Goal: Task Accomplishment & Management: Use online tool/utility

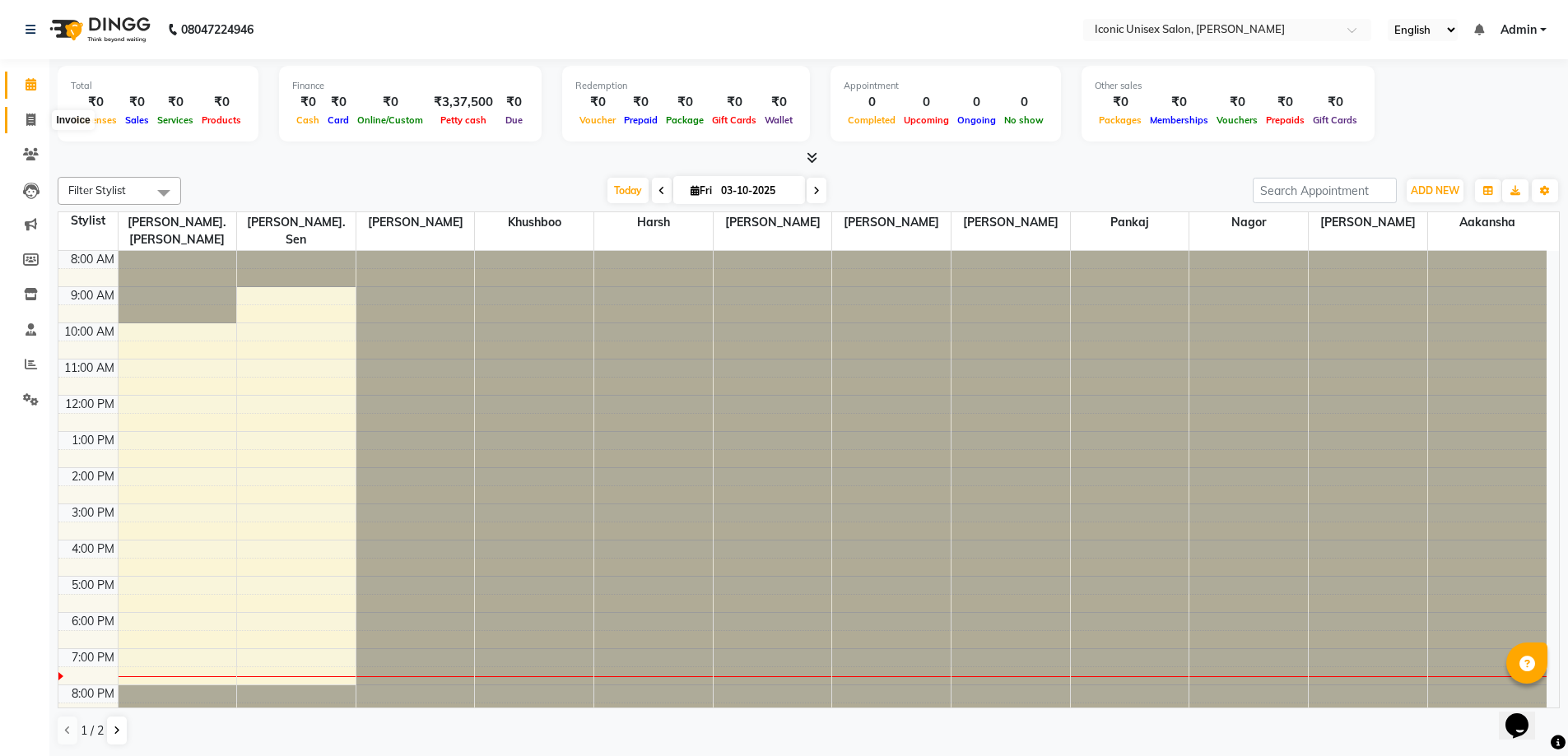
drag, startPoint x: 25, startPoint y: 118, endPoint x: 93, endPoint y: 118, distance: 68.0
click at [24, 118] on span at bounding box center [30, 120] width 29 height 19
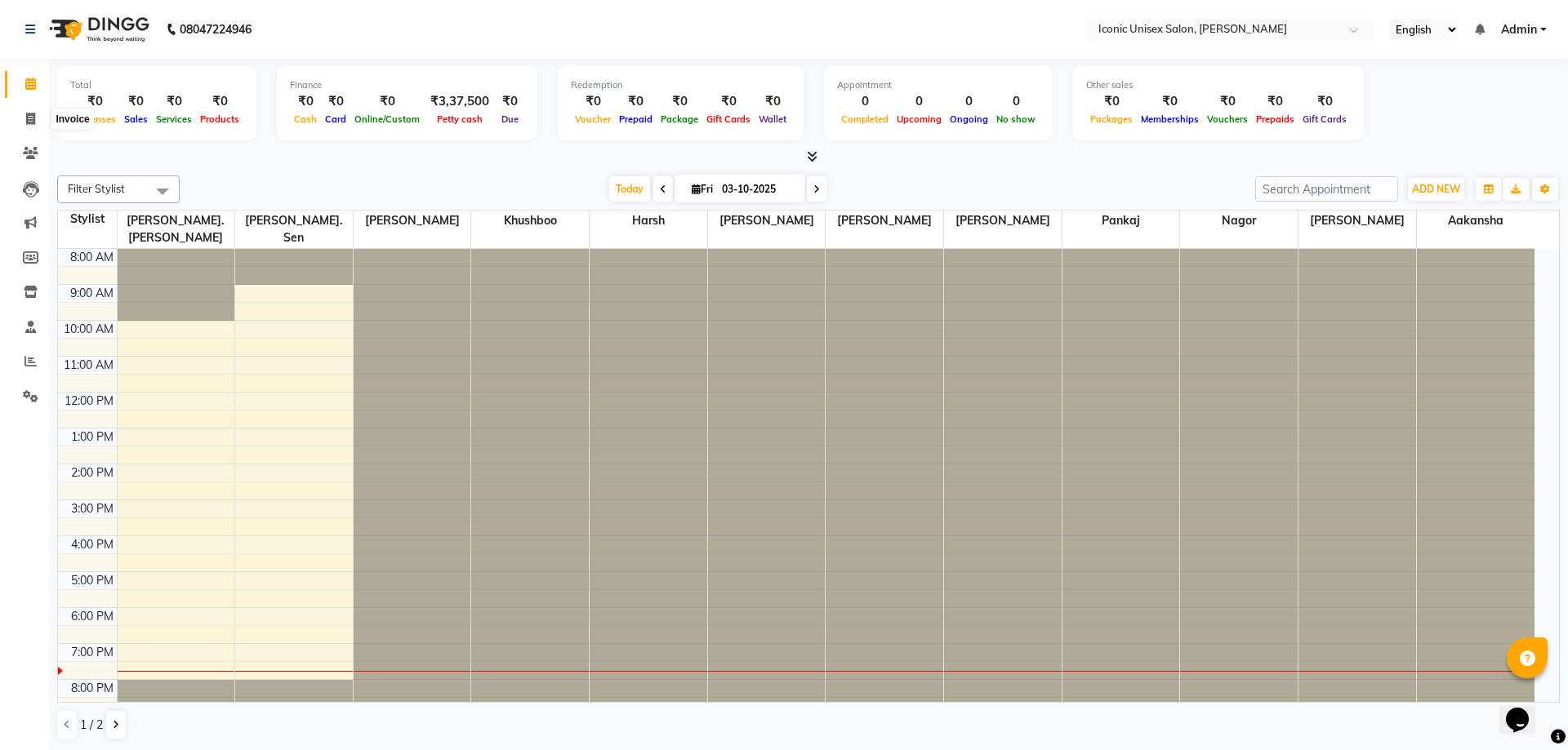
select select "3884"
select select "service"
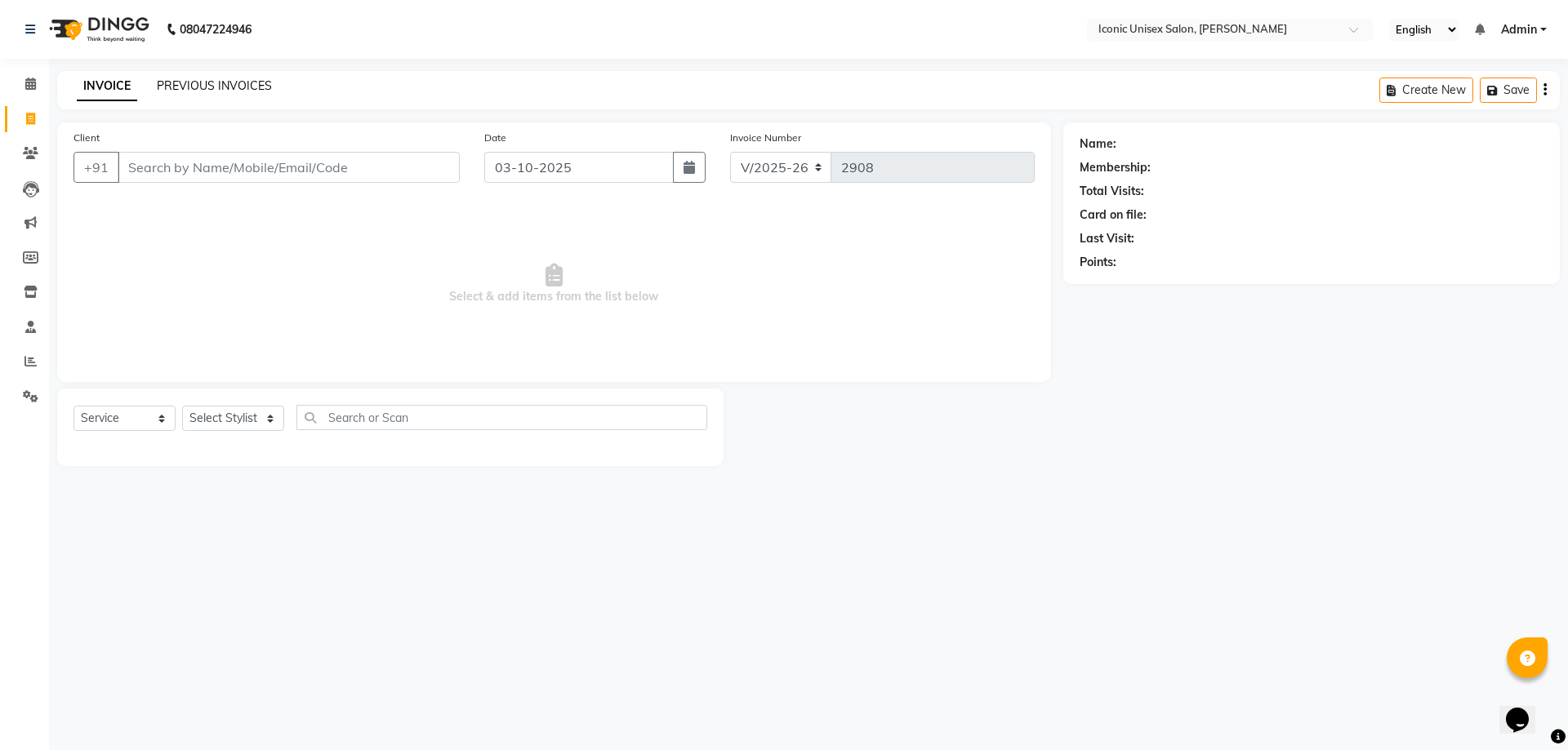
click at [200, 85] on link "PREVIOUS INVOICES" at bounding box center [214, 86] width 115 height 15
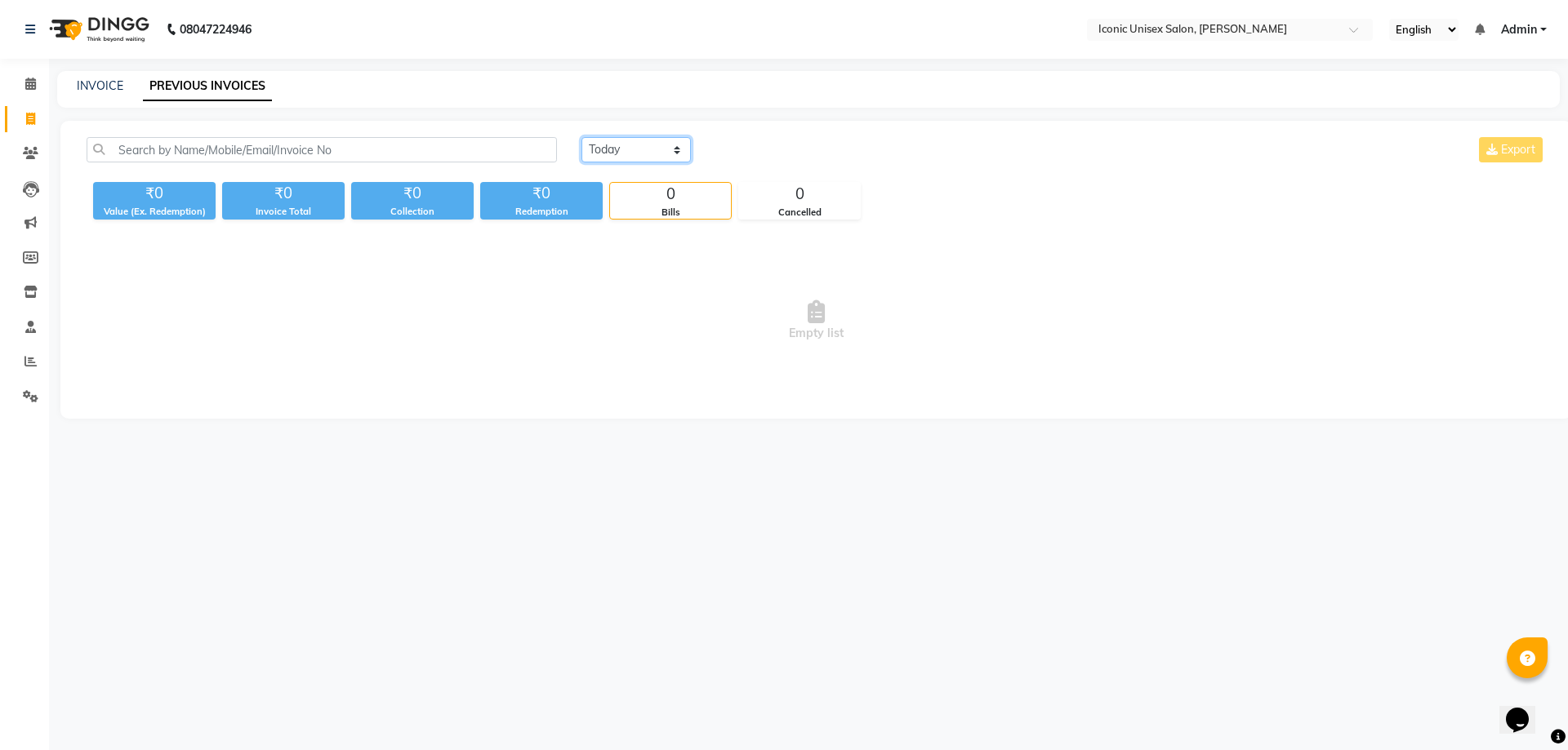
click at [587, 152] on select "Today Yesterday Custom Range" at bounding box center [636, 150] width 110 height 26
select select "range"
click at [581, 137] on select "Today Yesterday Custom Range" at bounding box center [636, 150] width 110 height 26
click at [763, 148] on input "03-10-2025" at bounding box center [768, 150] width 114 height 23
select select "10"
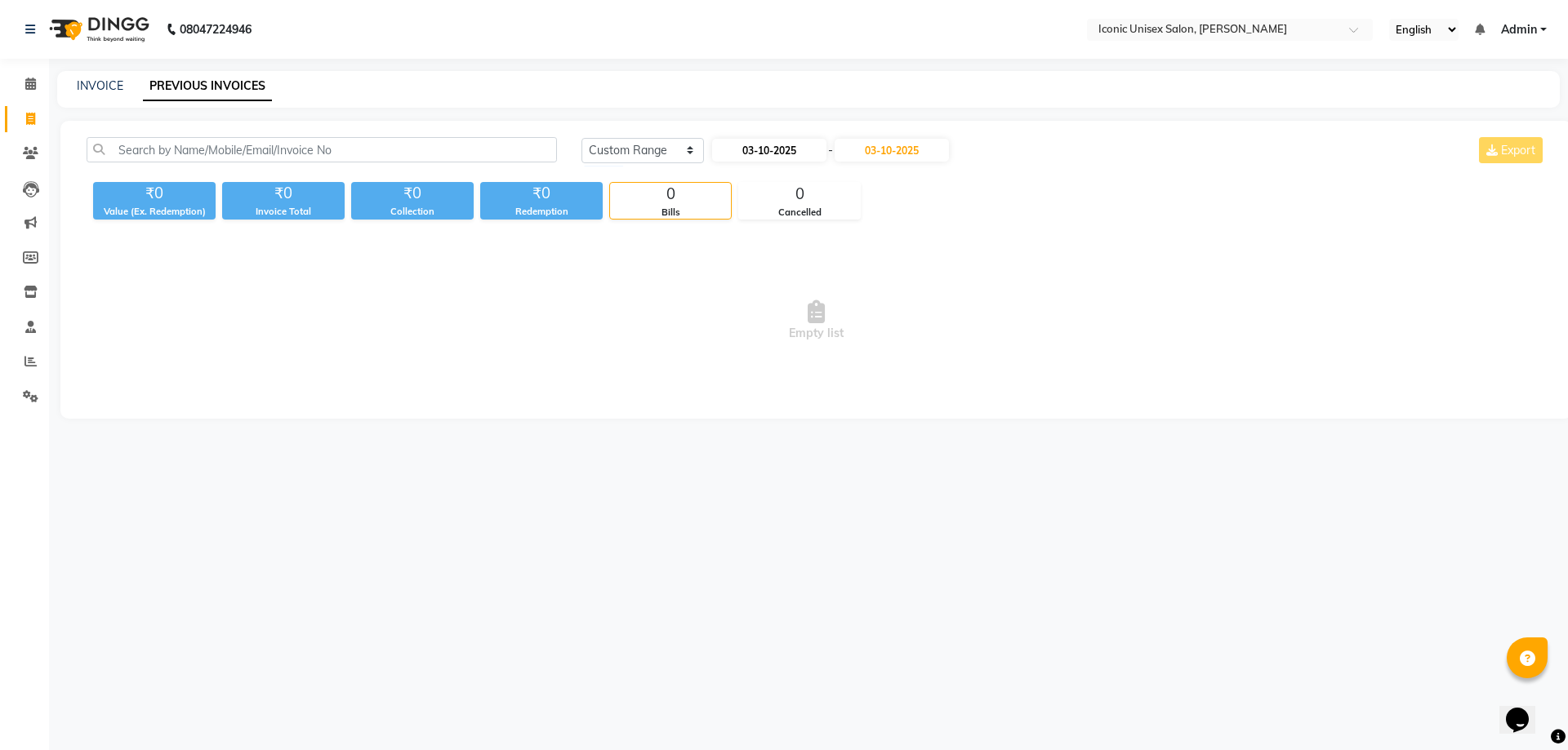
select select "2025"
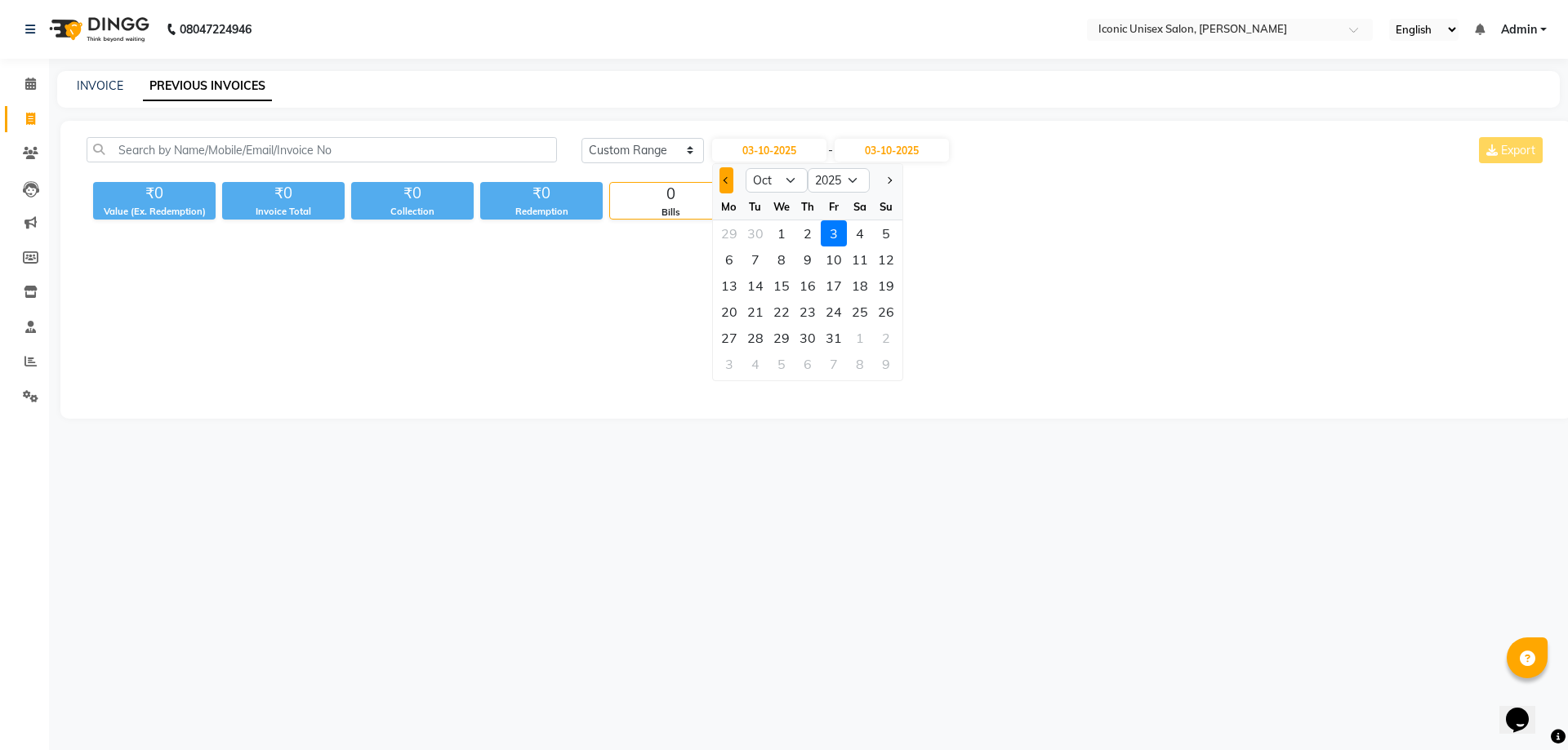
click at [727, 178] on span "Previous month" at bounding box center [726, 180] width 6 height 6
select select "9"
click at [881, 317] on div "28" at bounding box center [885, 311] width 26 height 26
type input "28-09-2025"
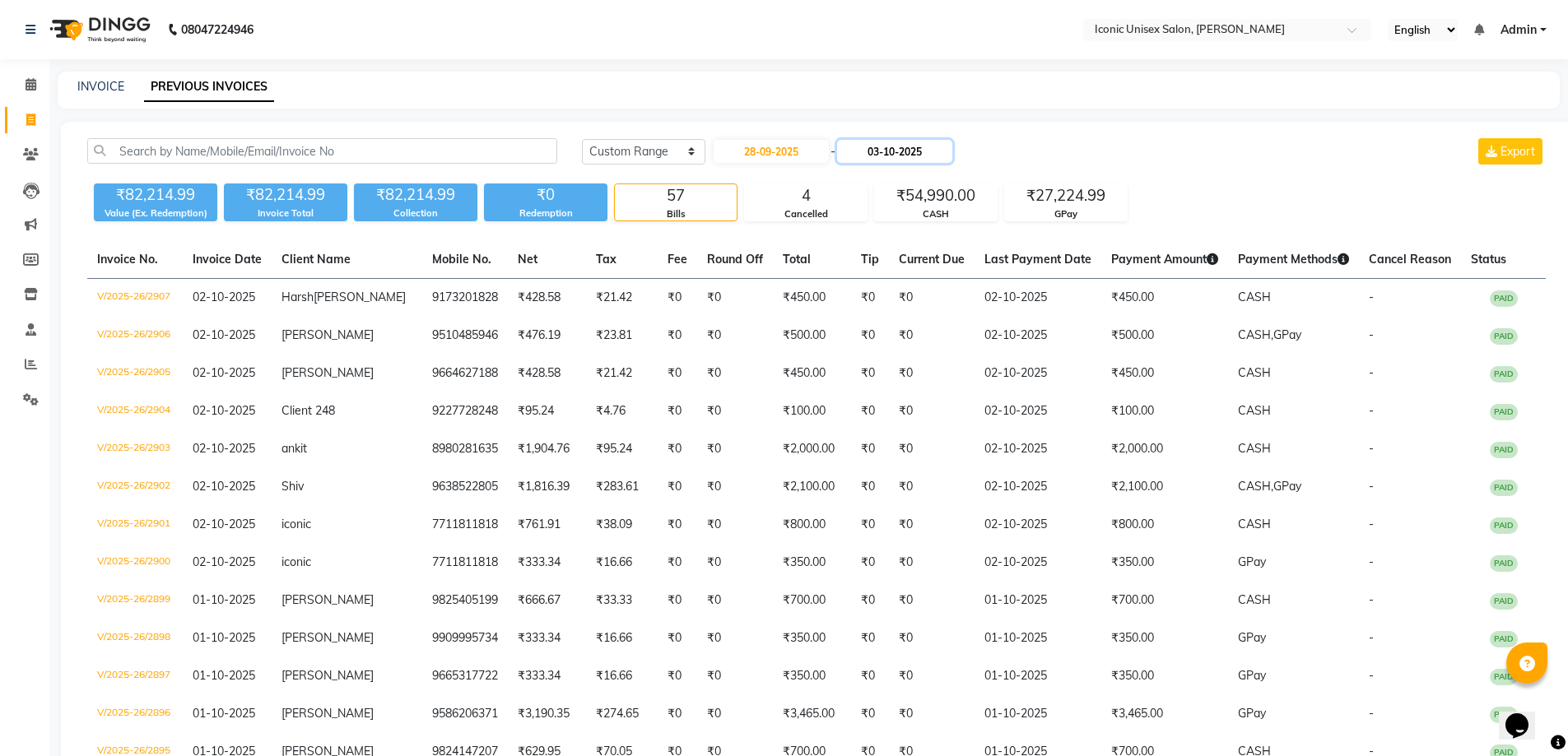
click at [923, 151] on input "03-10-2025" at bounding box center [894, 151] width 115 height 23
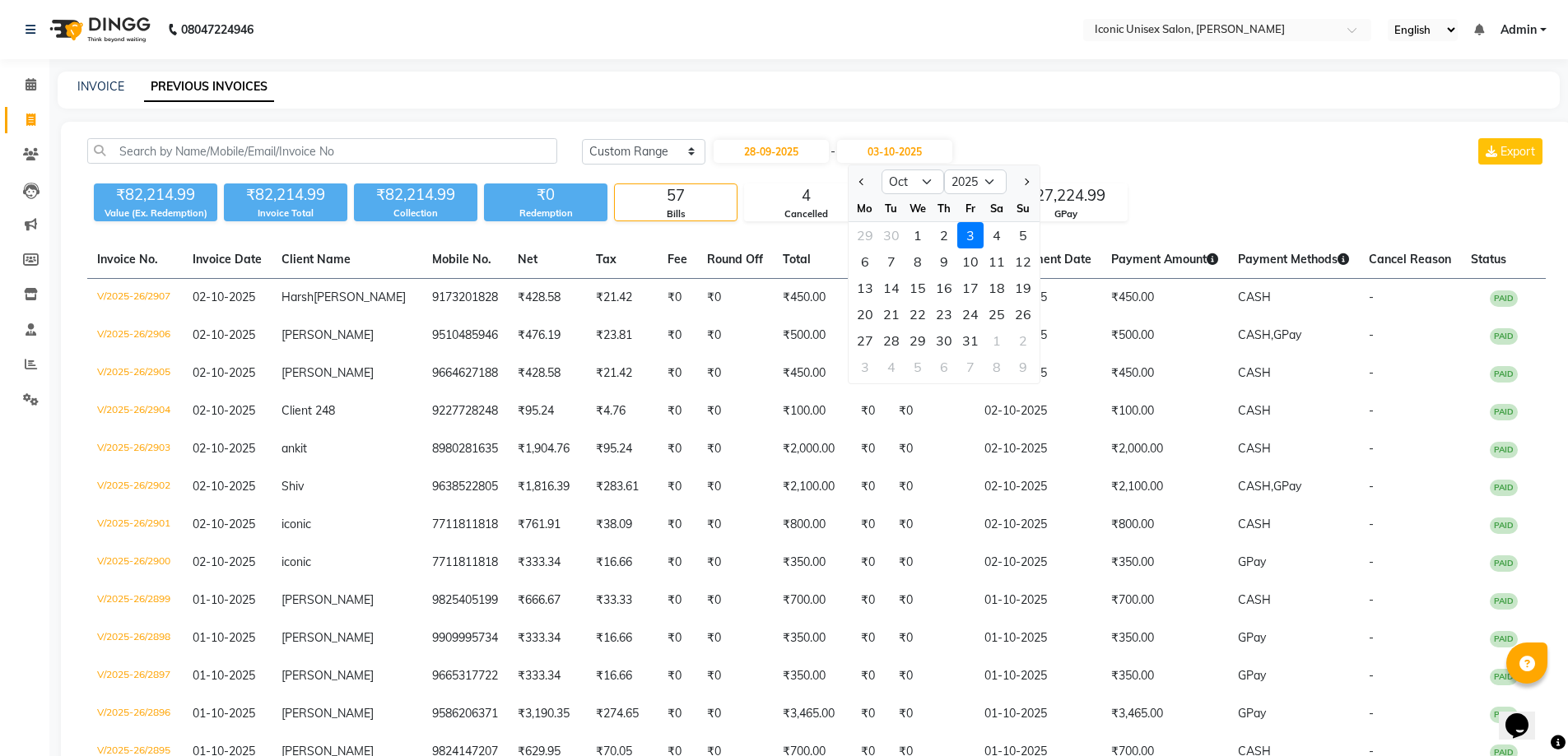
click at [854, 183] on div at bounding box center [865, 181] width 33 height 27
click at [859, 175] on button "Previous month" at bounding box center [861, 181] width 14 height 27
select select "9"
click at [1026, 313] on div "28" at bounding box center [1023, 314] width 27 height 27
type input "28-09-2025"
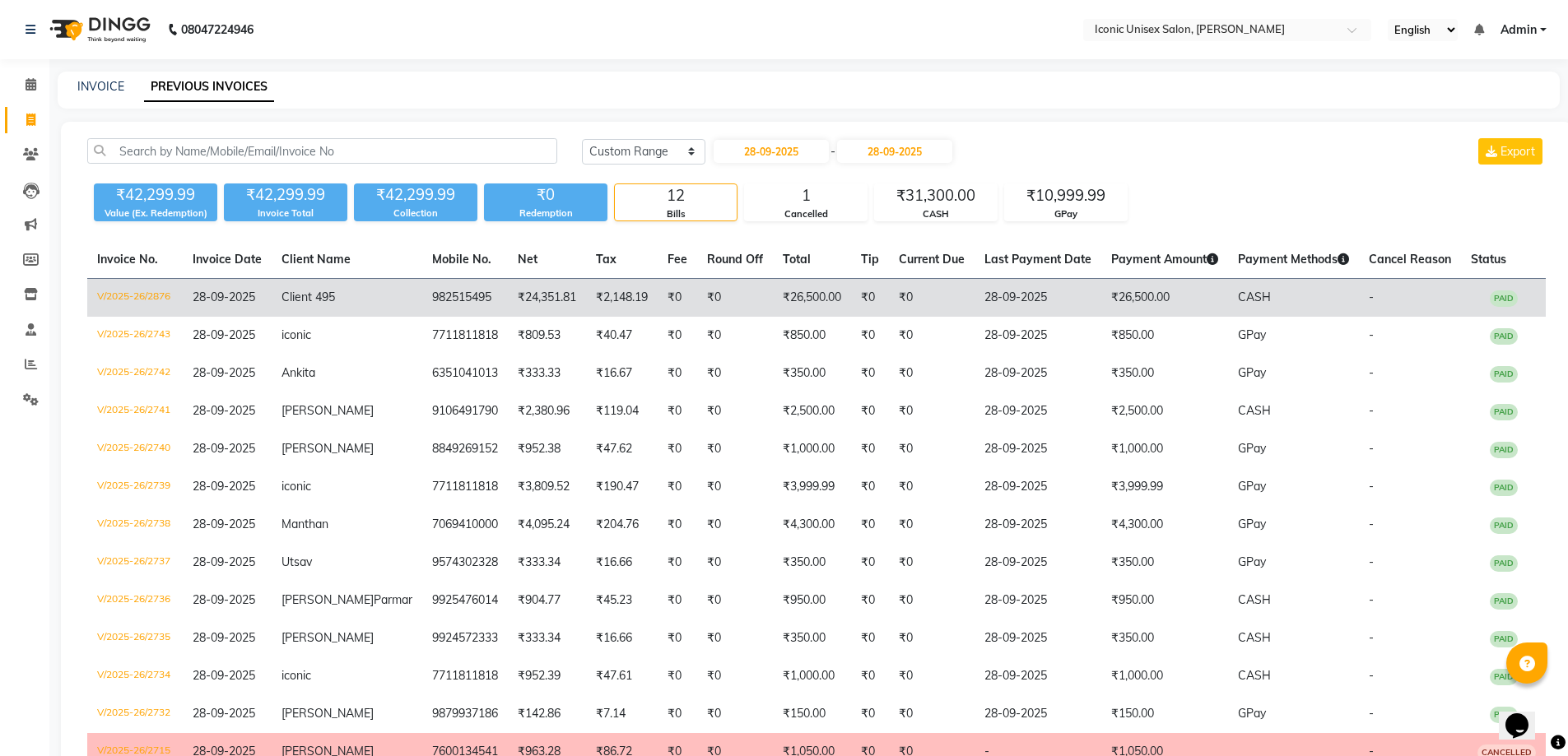
click at [991, 315] on td "28-09-2025" at bounding box center [1038, 298] width 127 height 39
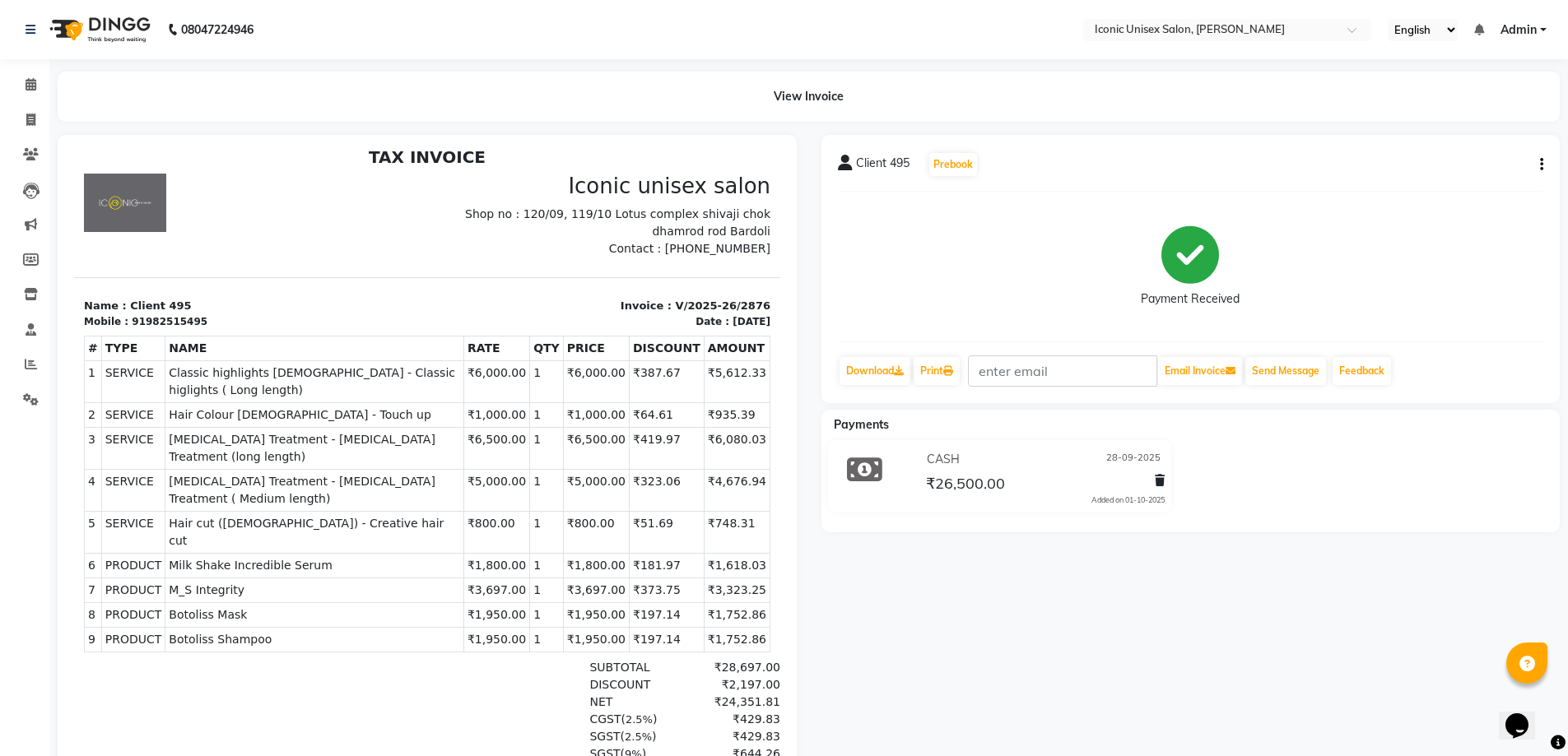
scroll to position [13, 0]
click at [1540, 165] on icon "button" at bounding box center [1542, 165] width 4 height 1
click at [1467, 185] on div "Edit Invoice" at bounding box center [1459, 186] width 113 height 20
select select "service"
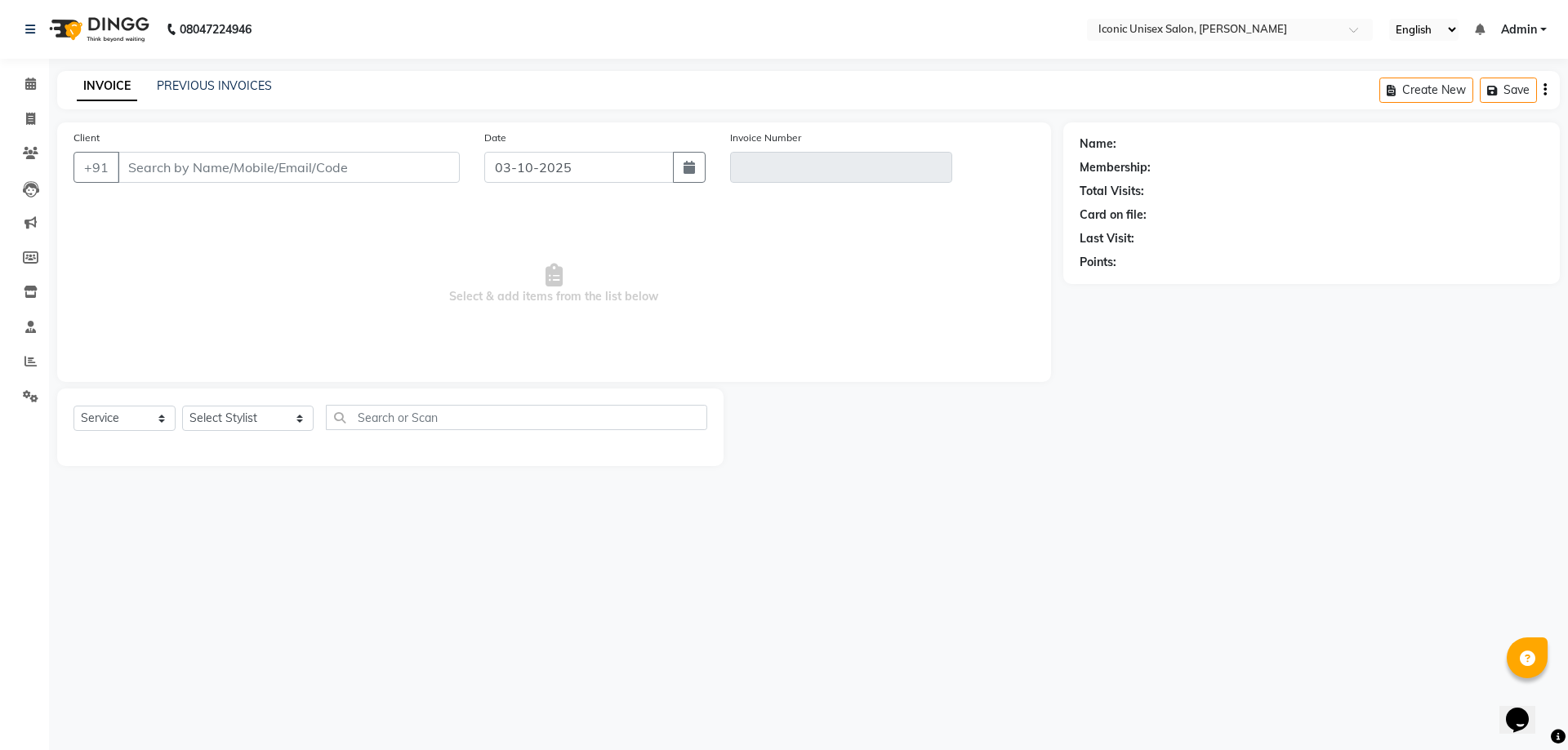
type input "982515495"
type input "V/2025-26/2876"
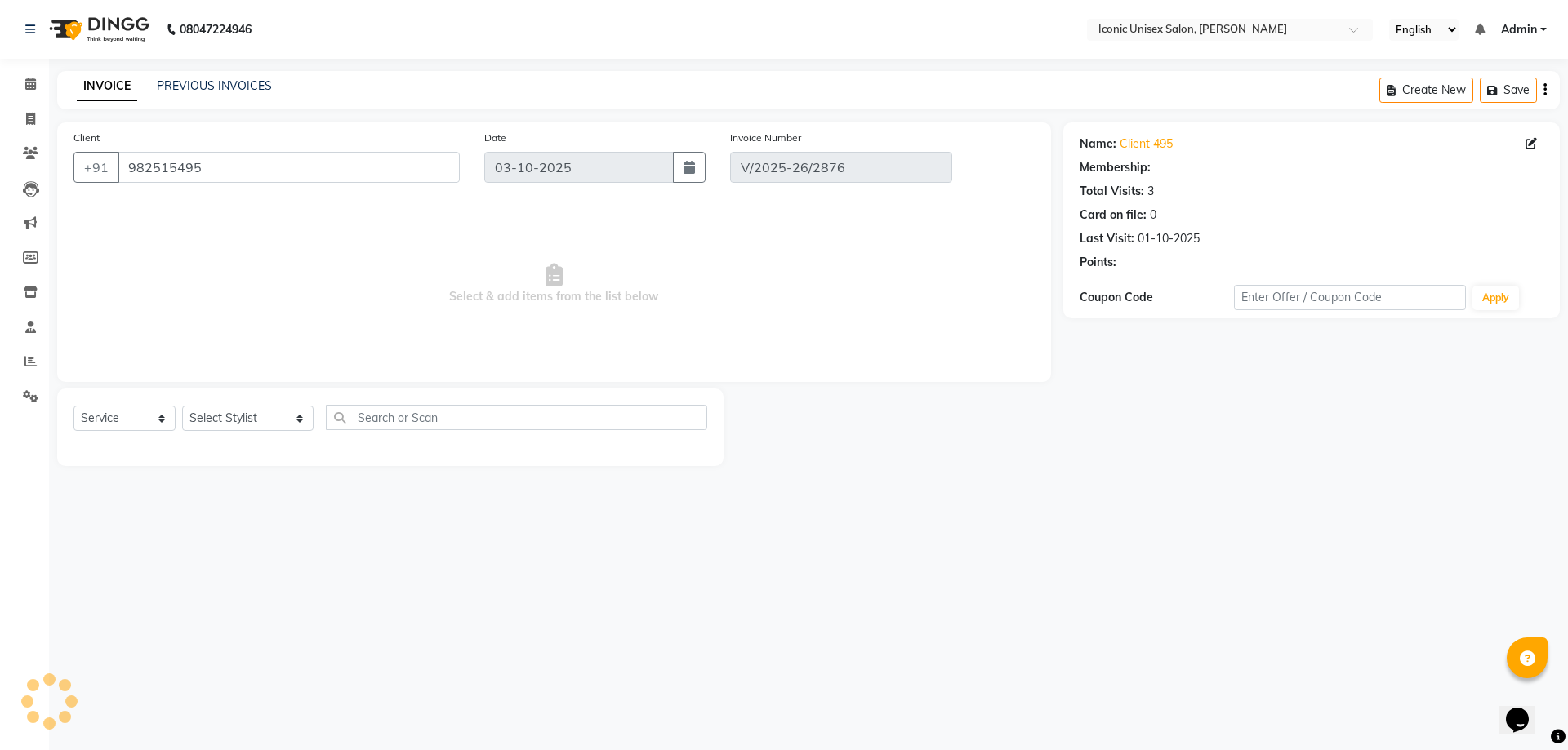
type input "28-09-2025"
select select "select"
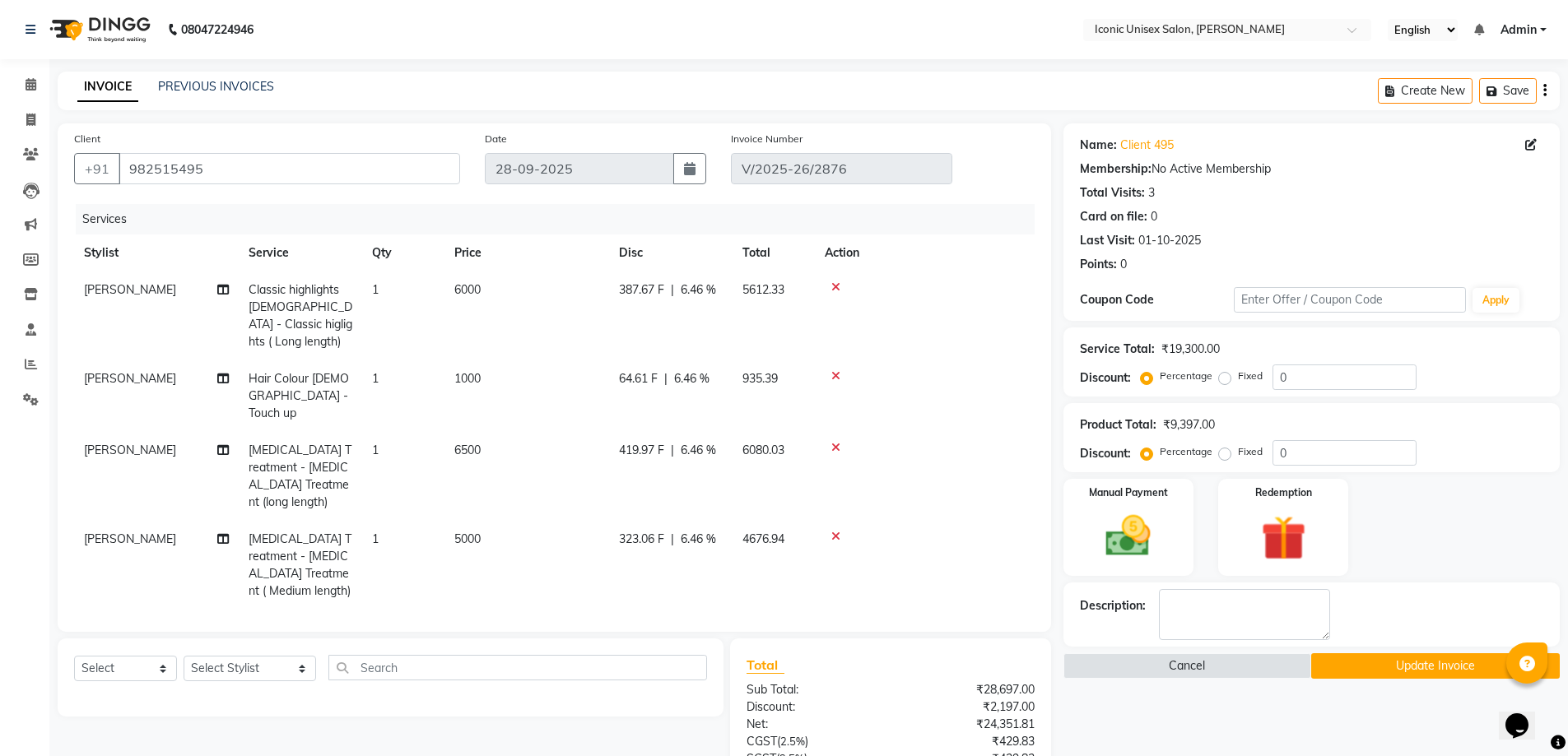
scroll to position [303, 0]
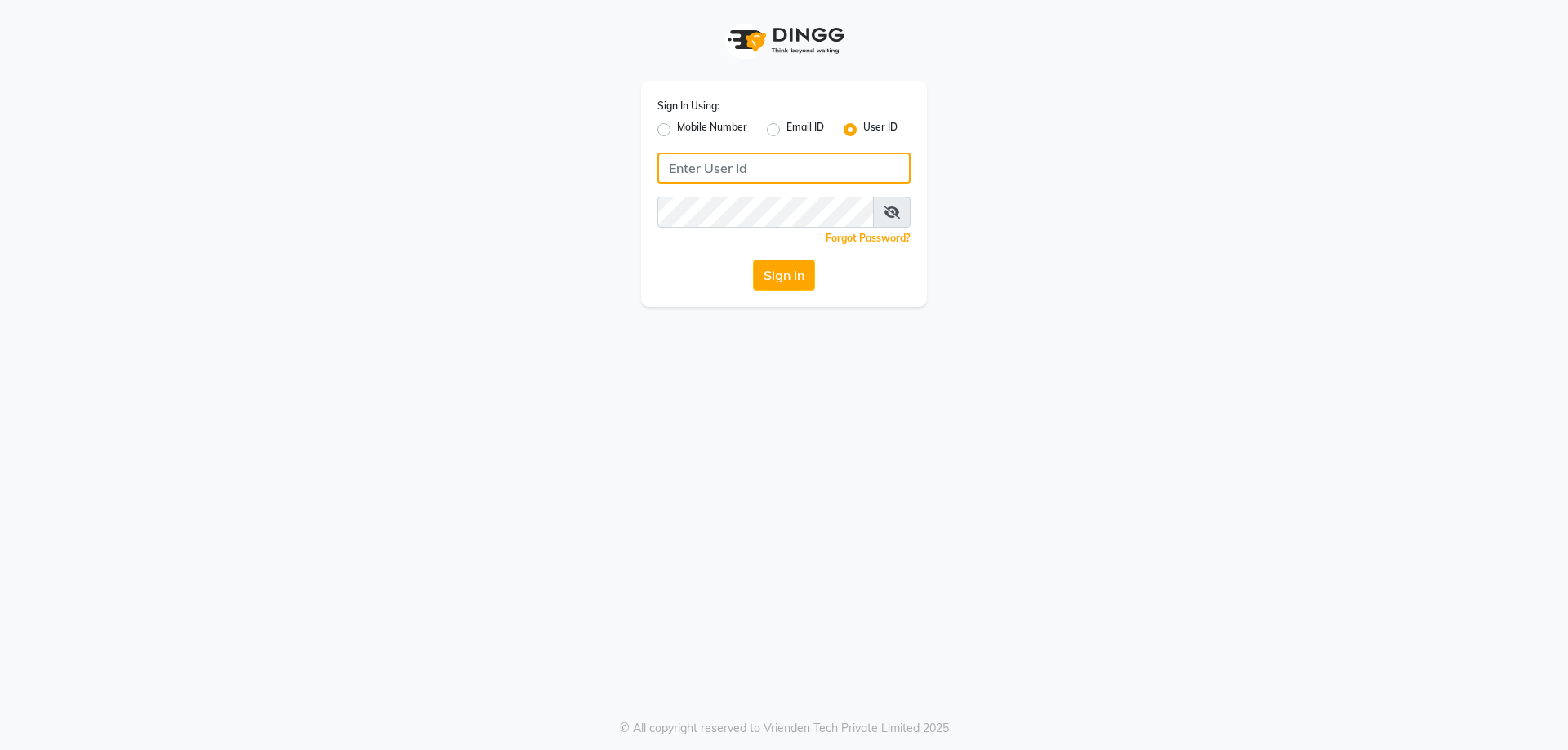
click at [808, 155] on input "Username" at bounding box center [783, 168] width 253 height 31
type input "iconic"
click at [778, 273] on button "Sign In" at bounding box center [784, 275] width 62 height 31
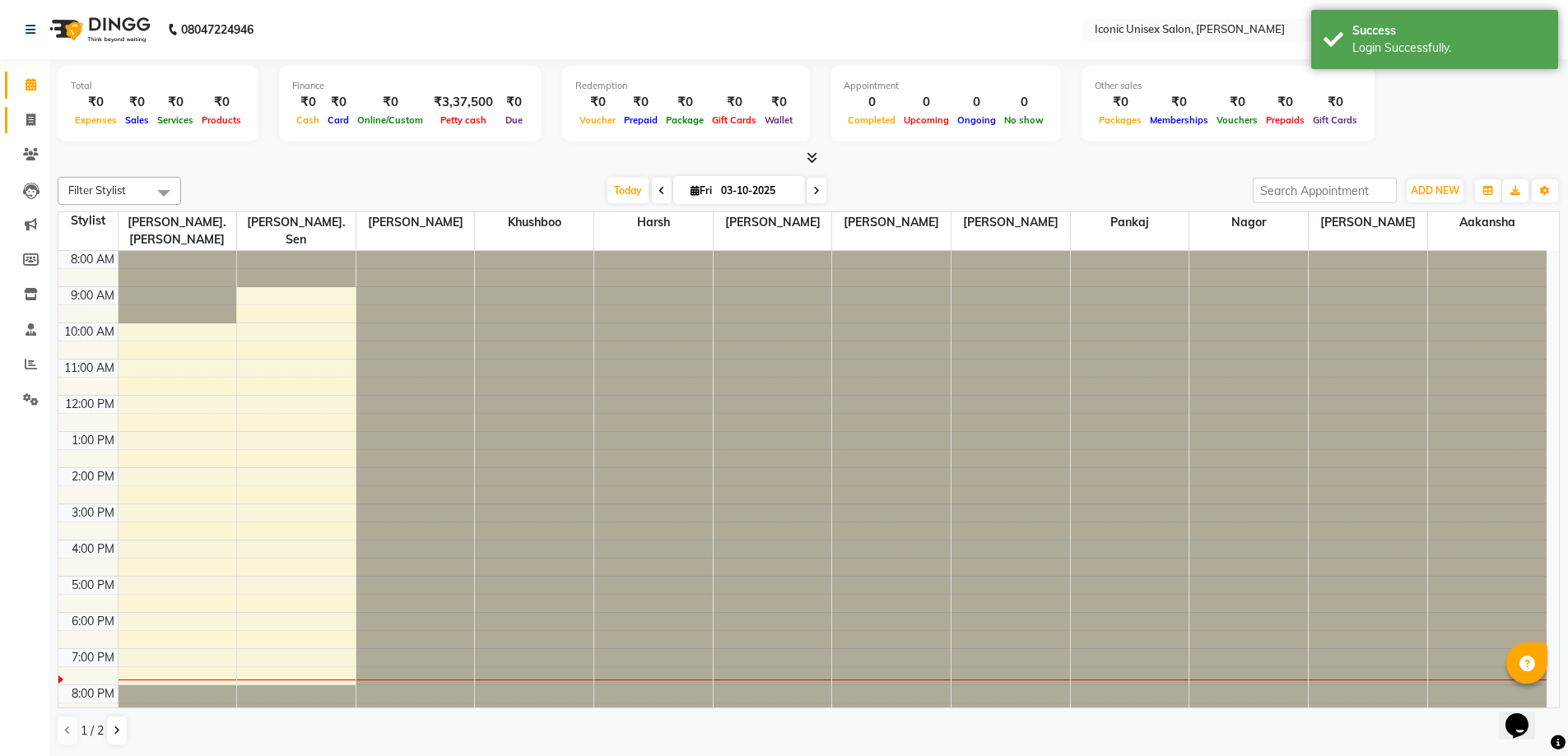
click at [15, 110] on link "Invoice" at bounding box center [24, 120] width 40 height 28
select select "3884"
select select "service"
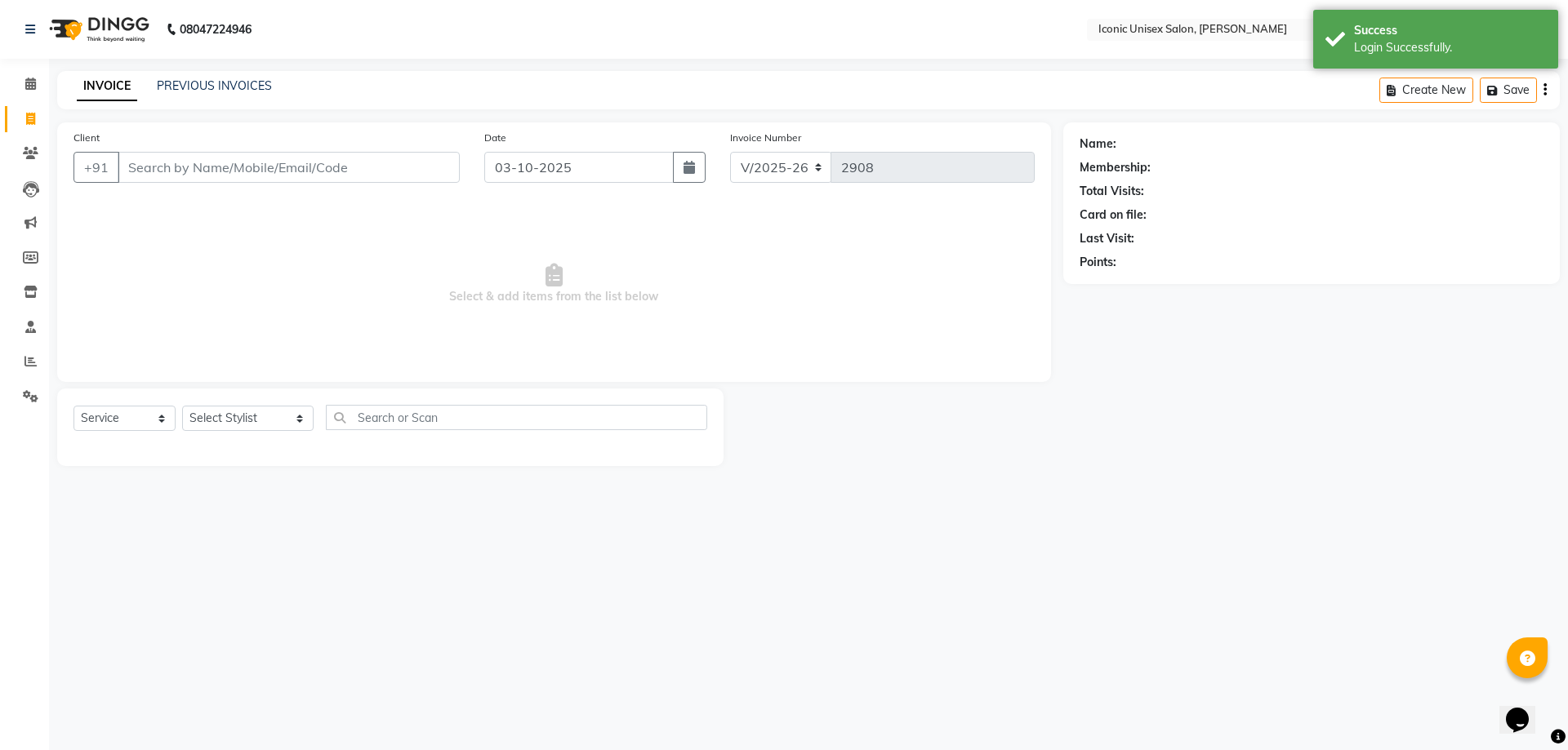
click at [227, 168] on input "Client" at bounding box center [288, 167] width 342 height 31
click at [226, 169] on input "Client" at bounding box center [288, 167] width 342 height 31
click at [249, 166] on input "Client" at bounding box center [288, 167] width 342 height 31
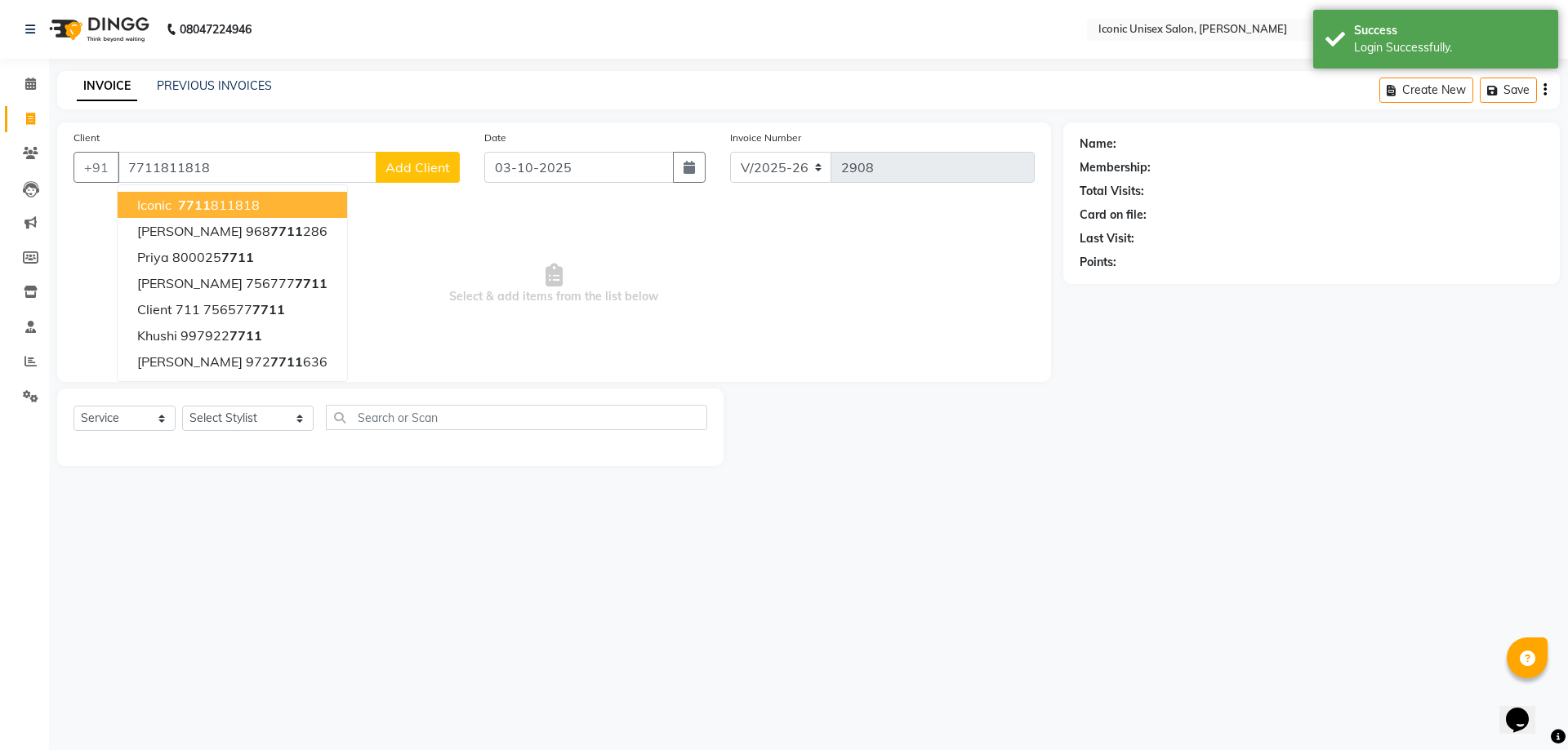
type input "7711811818"
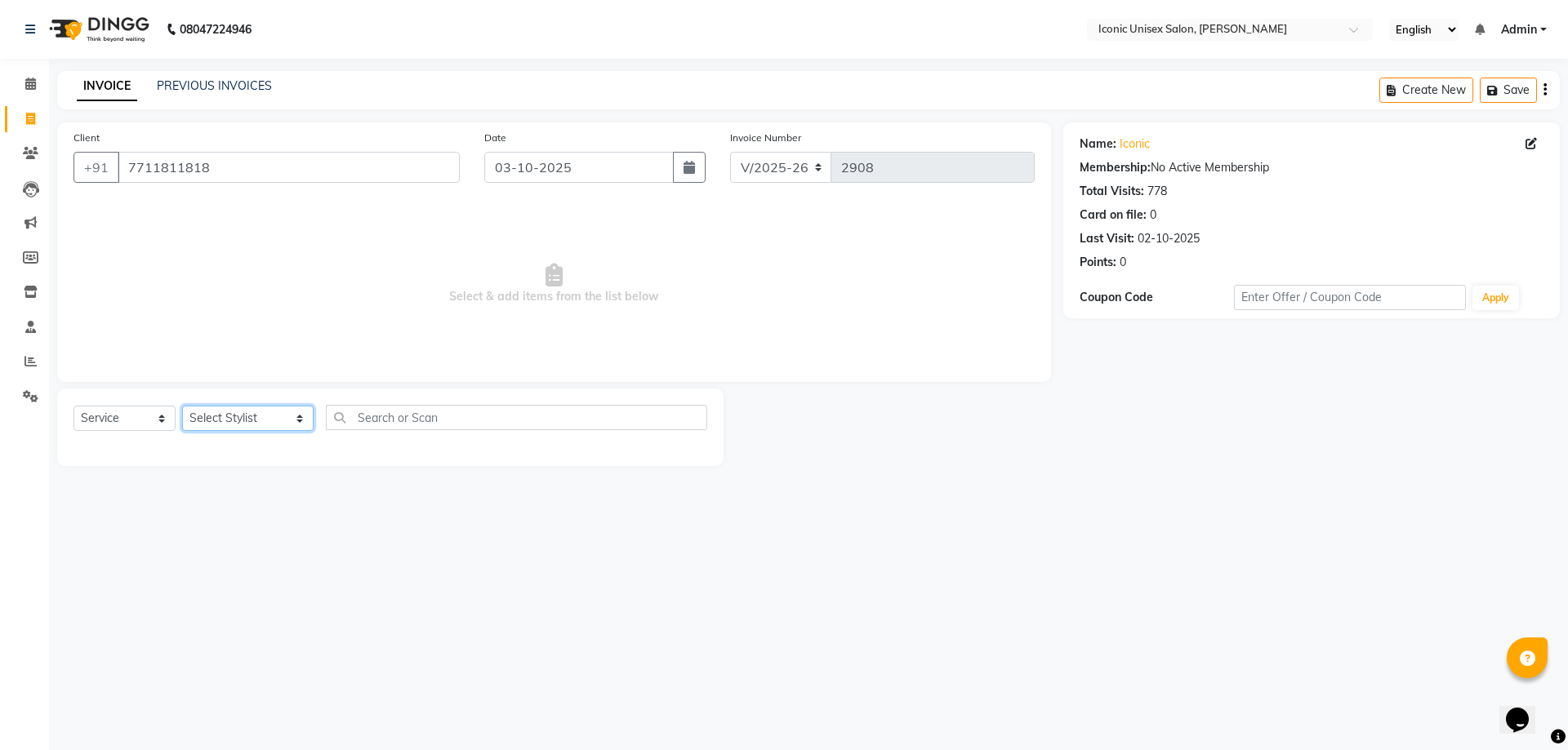
click at [214, 416] on select "Select Stylist Aakansha Anita Ayush Bhavesh. Sen Bhavik Bhumika Eliza. Mehta Ha…" at bounding box center [247, 419] width 131 height 26
select select "49243"
click at [182, 406] on select "Select Stylist Aakansha Anita Ayush Bhavesh. Sen Bhavik Bhumika Eliza. Mehta Ha…" at bounding box center [247, 419] width 131 height 26
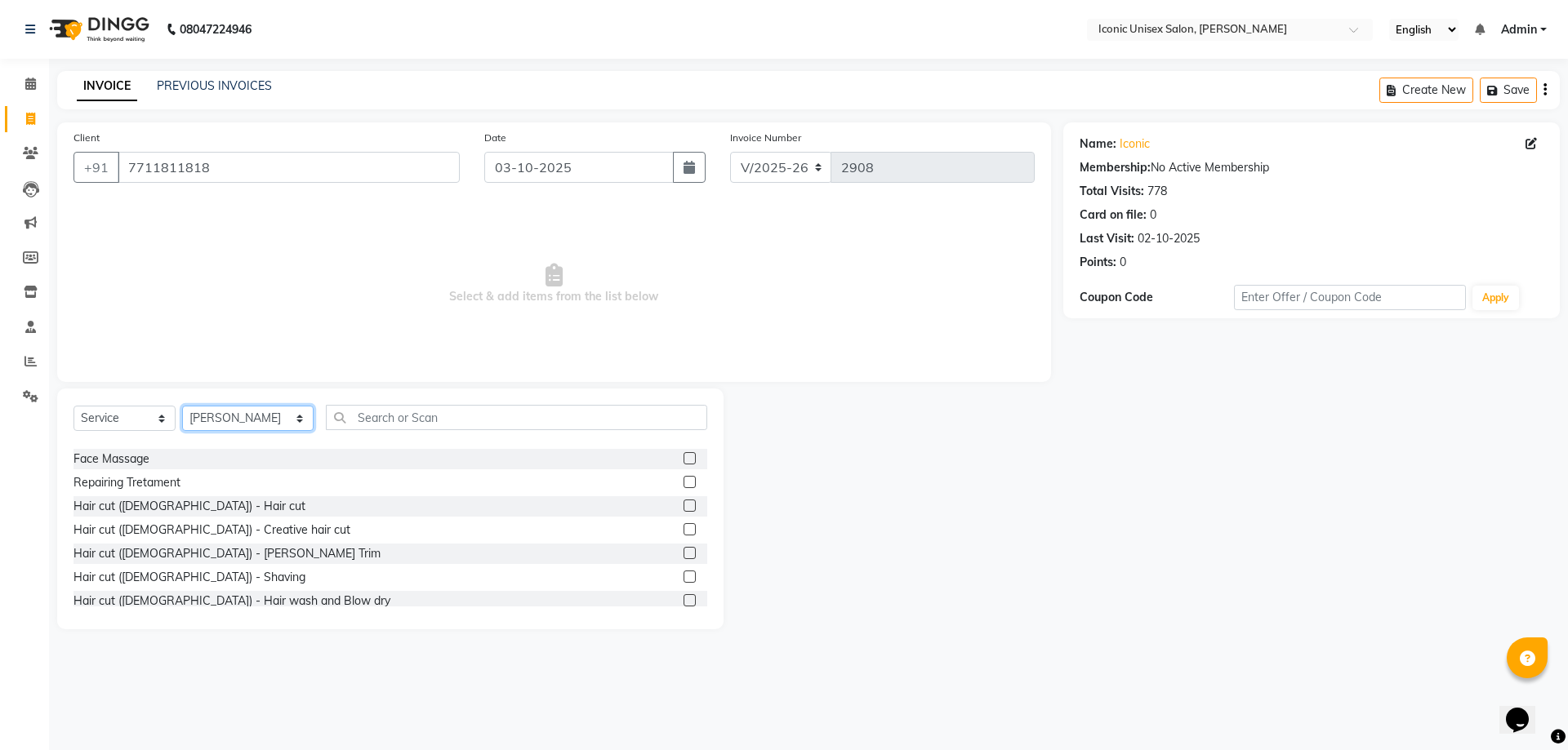
scroll to position [327, 0]
click at [684, 499] on label at bounding box center [689, 505] width 12 height 12
click at [684, 500] on input "checkbox" at bounding box center [689, 505] width 11 height 11
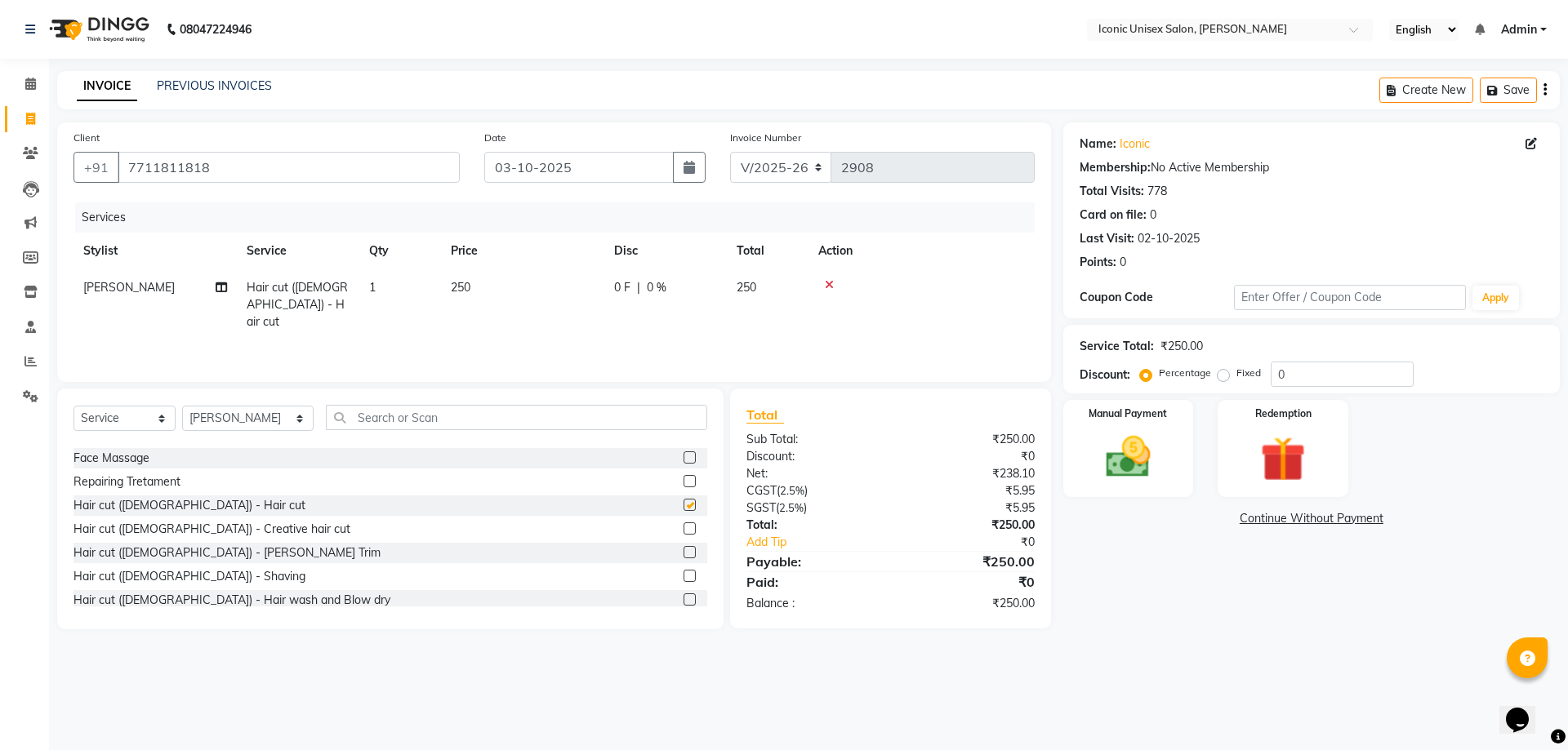
checkbox input "false"
click at [684, 576] on label at bounding box center [689, 575] width 12 height 12
click at [684, 576] on input "checkbox" at bounding box center [689, 577] width 11 height 11
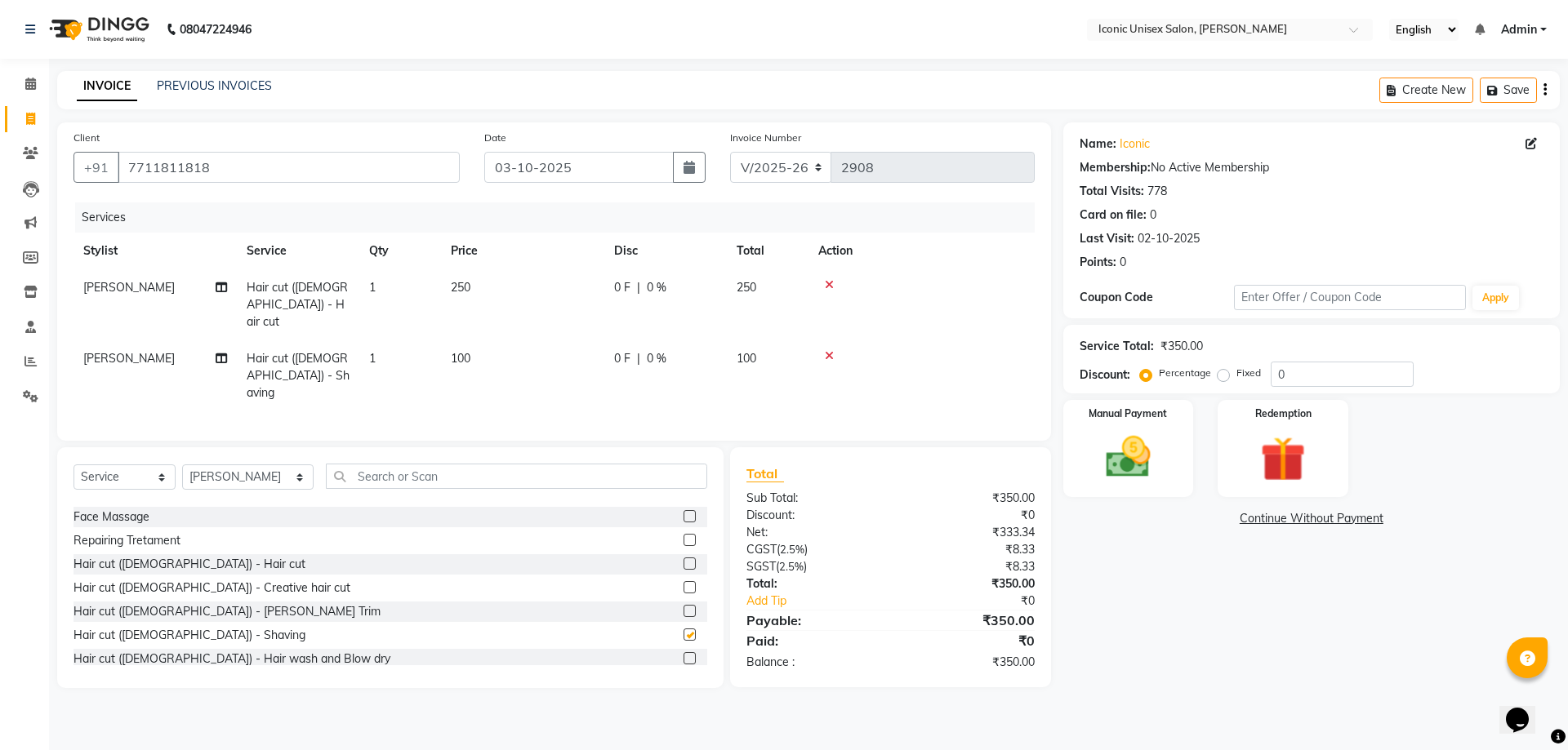
checkbox input "false"
click at [1164, 465] on img at bounding box center [1127, 456] width 76 height 54
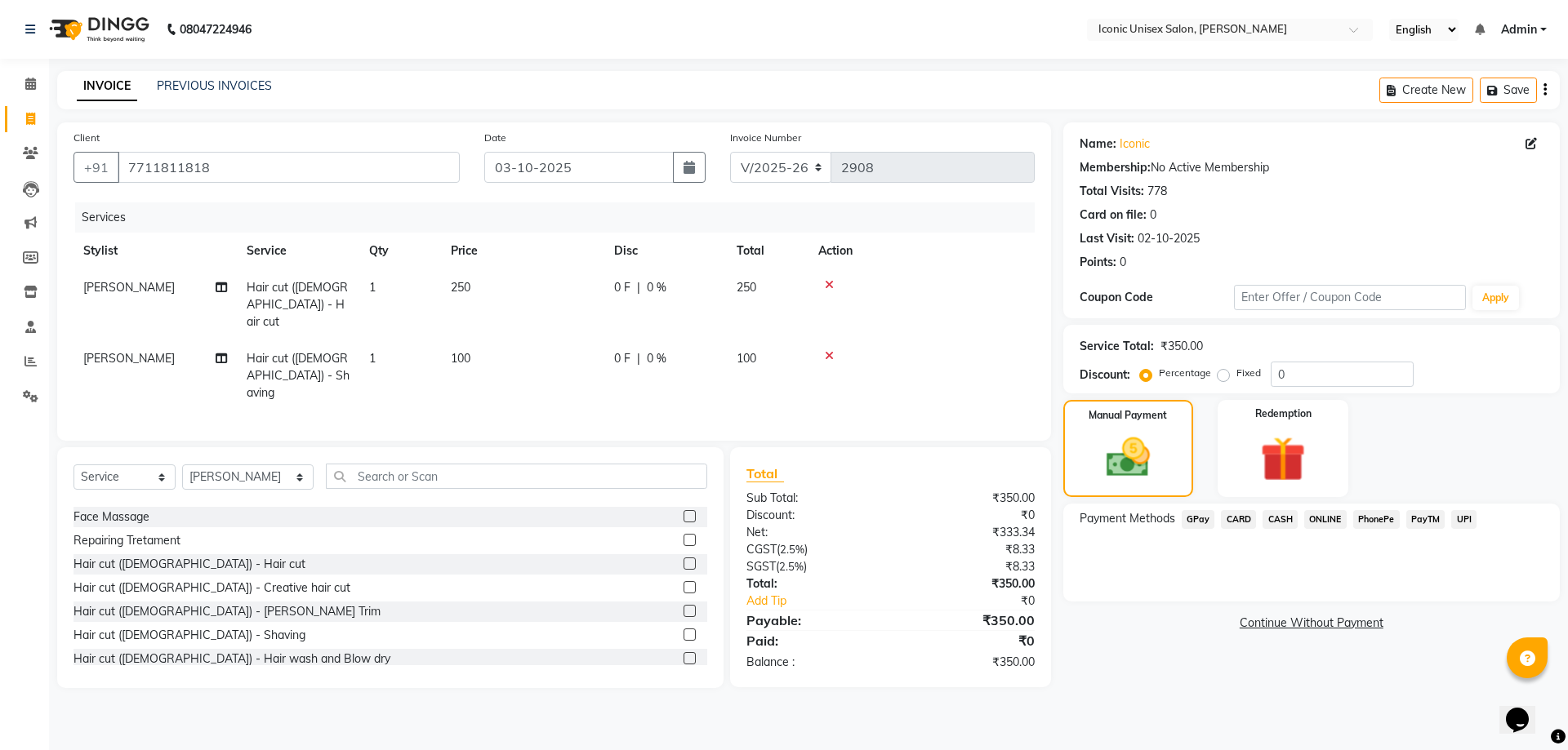
click at [1273, 516] on span "CASH" at bounding box center [1280, 519] width 35 height 19
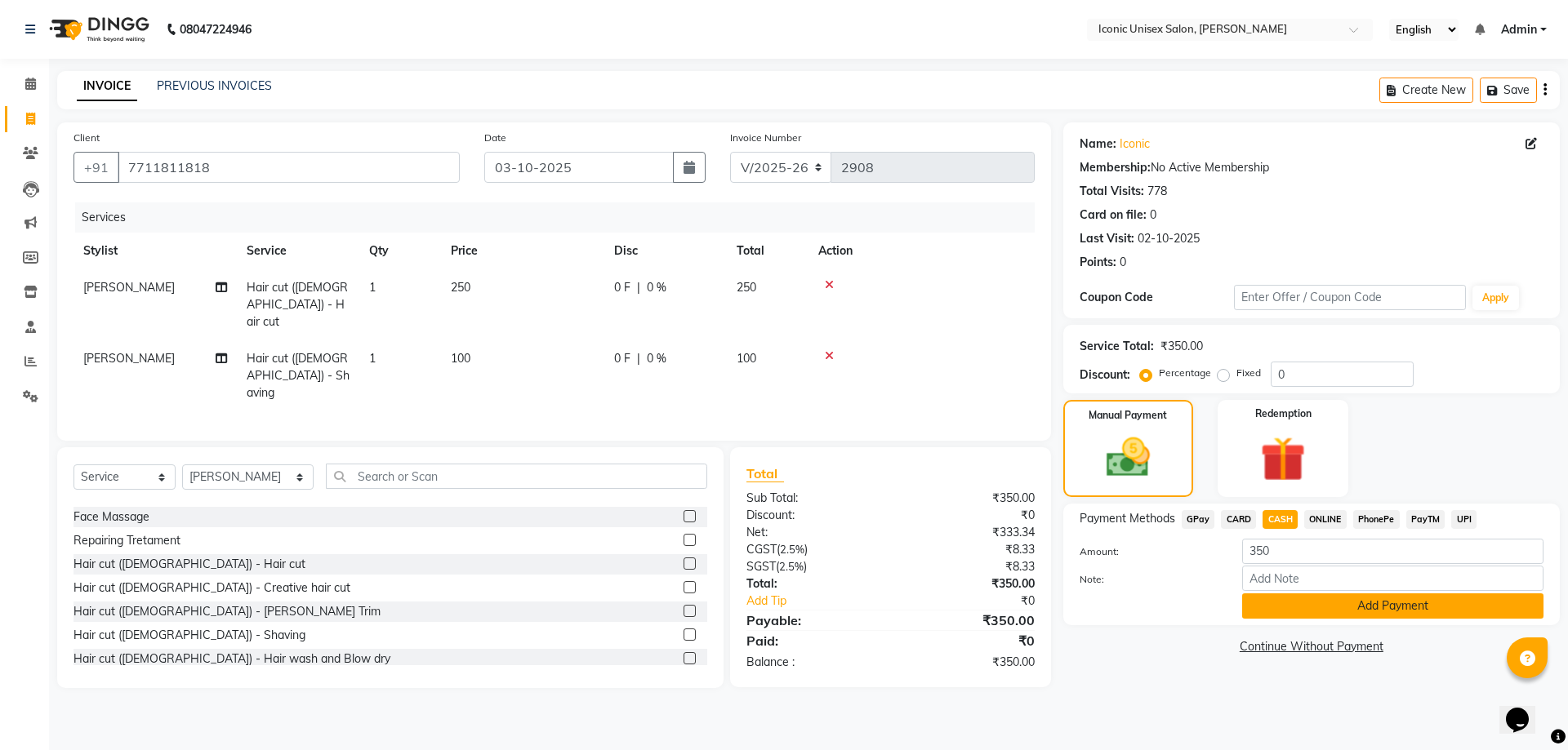
click at [1303, 598] on button "Add Payment" at bounding box center [1393, 606] width 301 height 26
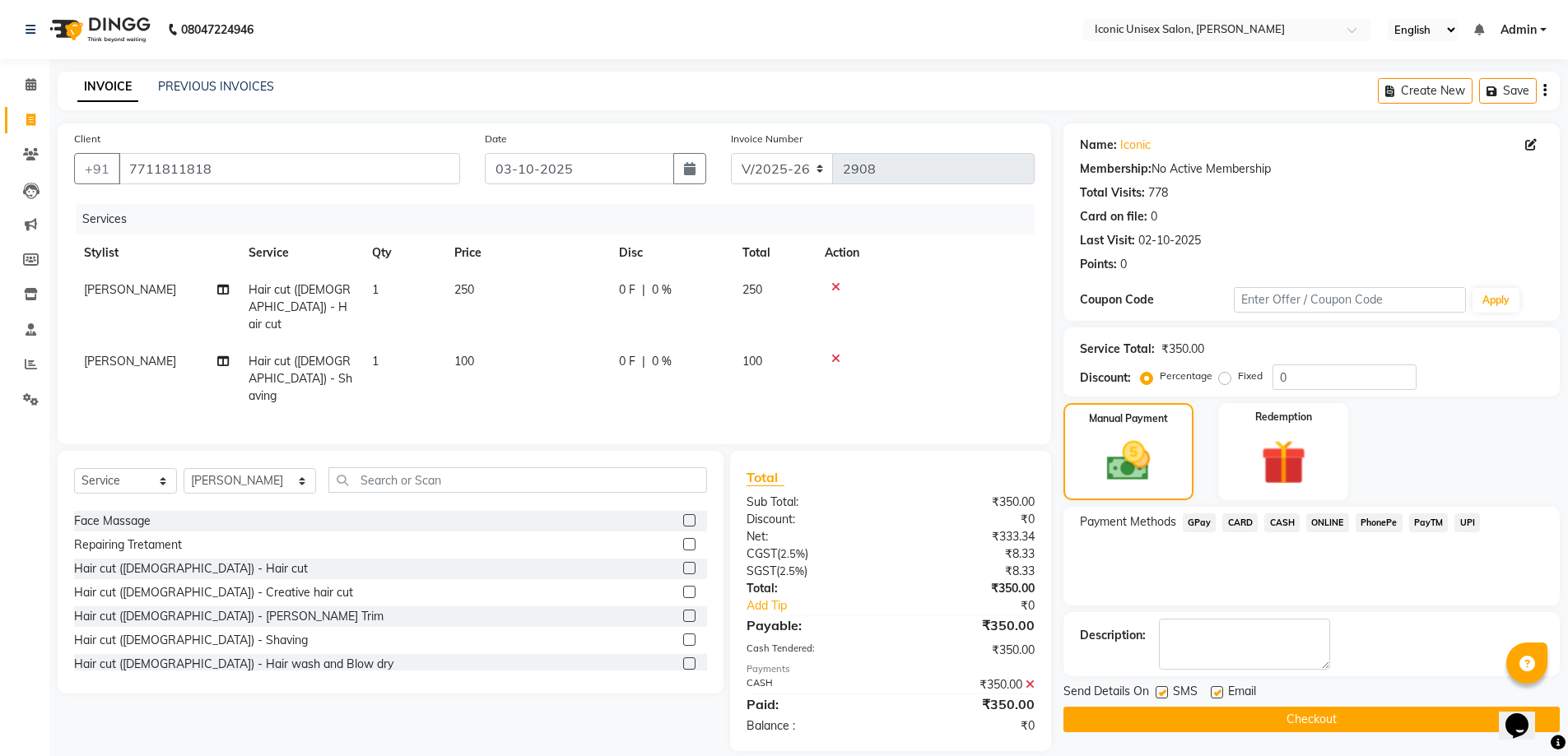
click at [1268, 721] on button "Checkout" at bounding box center [1311, 719] width 496 height 26
